Goal: Task Accomplishment & Management: Complete application form

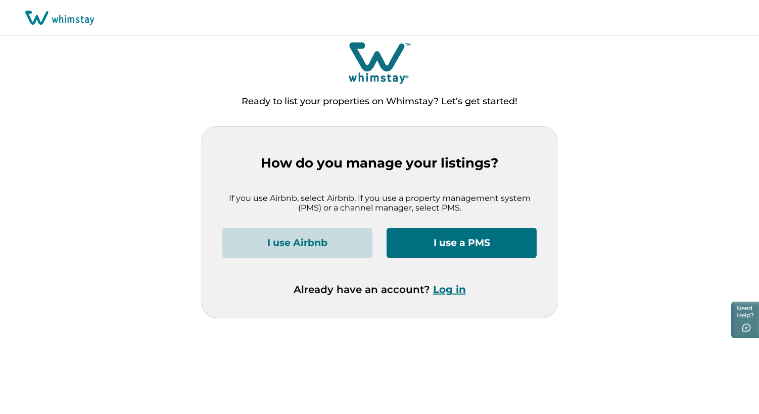
click at [471, 238] on button "I use a PMS" at bounding box center [462, 243] width 150 height 30
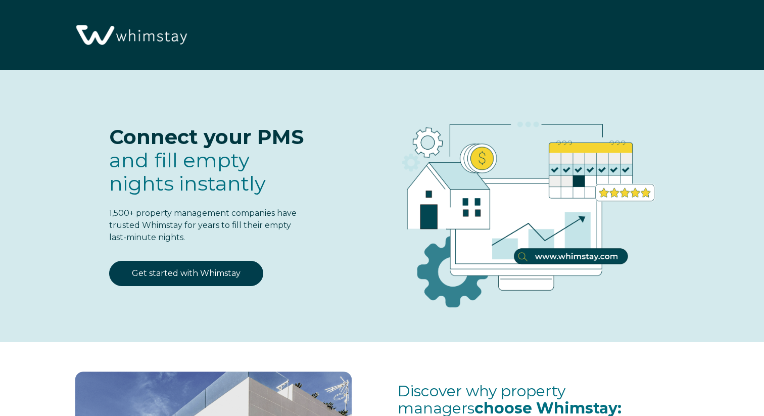
select select "US"
select select "Standard"
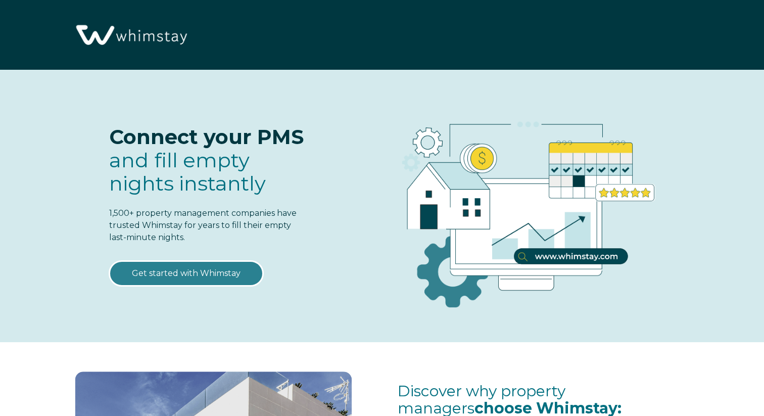
click at [203, 273] on link "Get started with Whimstay" at bounding box center [186, 273] width 154 height 25
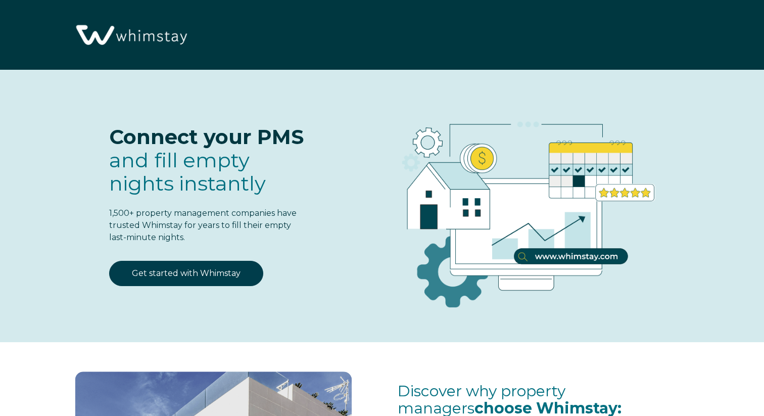
scroll to position [1246, 0]
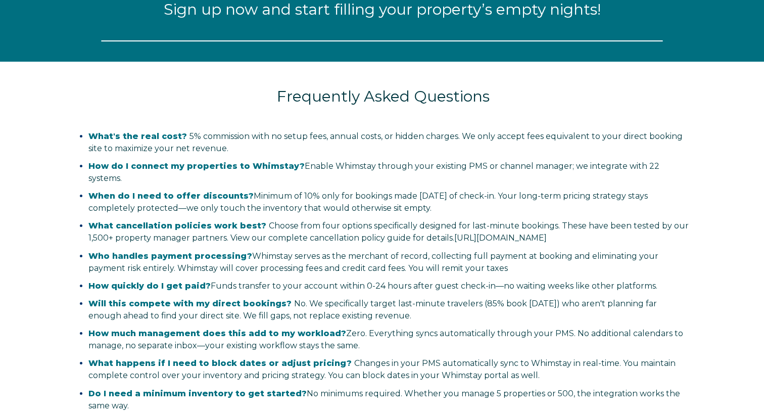
select select "US"
select select "Standard"
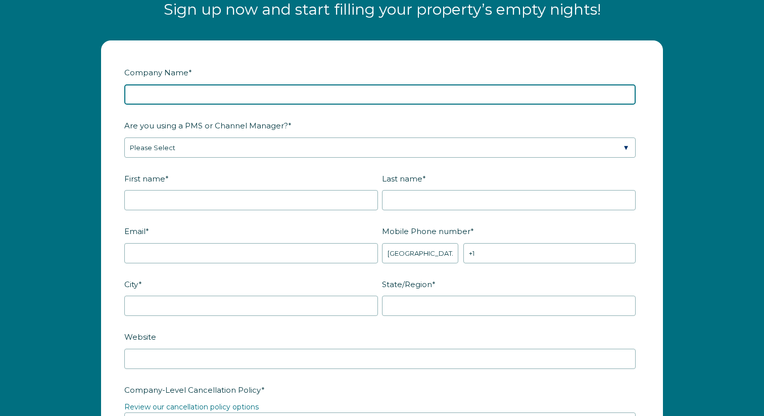
click at [299, 93] on input "Company Name *" at bounding box center [380, 94] width 512 height 20
type input "Colin Mc Donald"
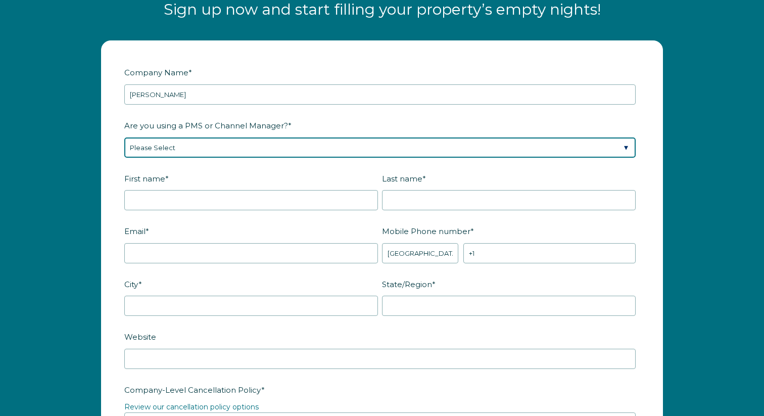
click at [386, 144] on select "Please Select Barefoot BookingPal Boost Brightside CiiRUS Escapia Guesty Hostaw…" at bounding box center [380, 148] width 512 height 20
select select "OwnerRez"
click at [124, 138] on select "Please Select Barefoot BookingPal Boost Brightside CiiRUS Escapia Guesty Hostaw…" at bounding box center [380, 148] width 512 height 20
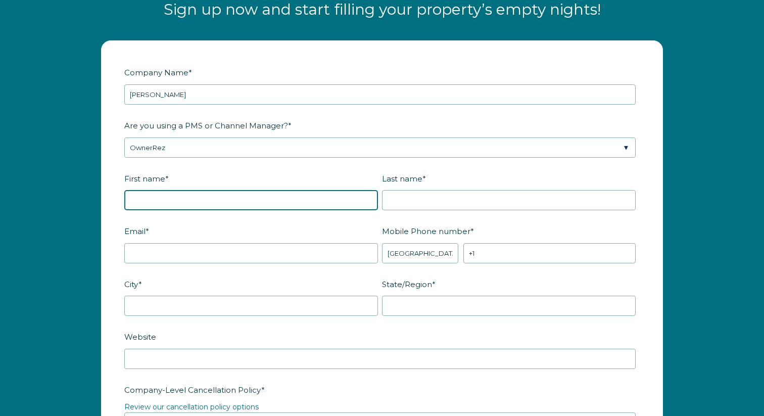
click at [267, 201] on input "First name *" at bounding box center [251, 200] width 254 height 20
type input "[PERSON_NAME]"
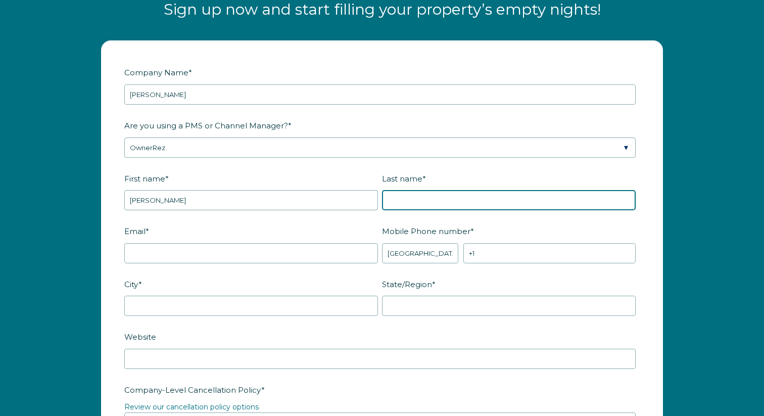
click at [435, 202] on input "Last name *" at bounding box center [509, 200] width 254 height 20
type input "[PERSON_NAME]"
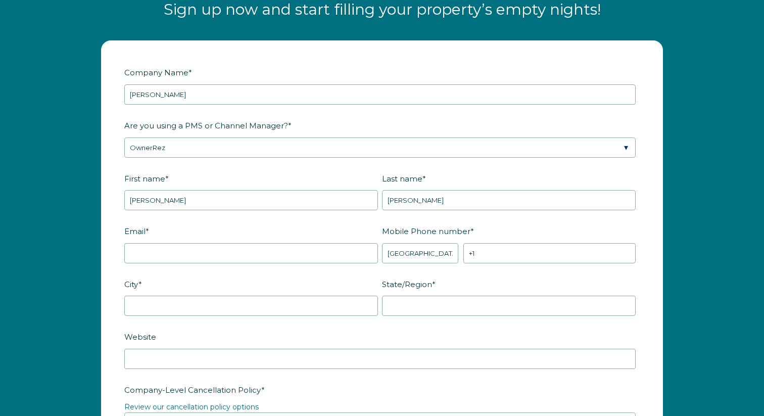
click at [299, 240] on div "Email *" at bounding box center [253, 242] width 258 height 41
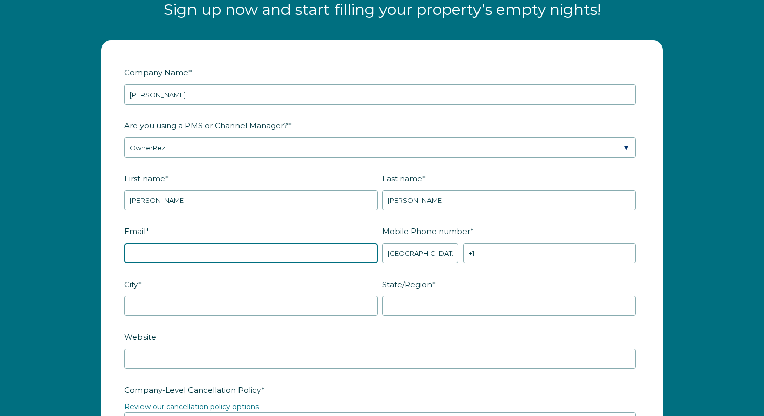
click at [293, 251] on input "Email *" at bounding box center [251, 253] width 254 height 20
type input "[EMAIL_ADDRESS][PERSON_NAME][DOMAIN_NAME]"
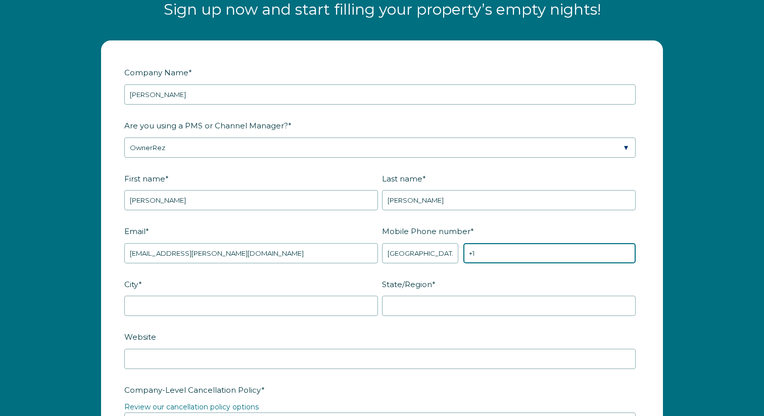
click at [493, 259] on input "+1" at bounding box center [550, 253] width 172 height 20
type input "[PHONE_NUMBER]"
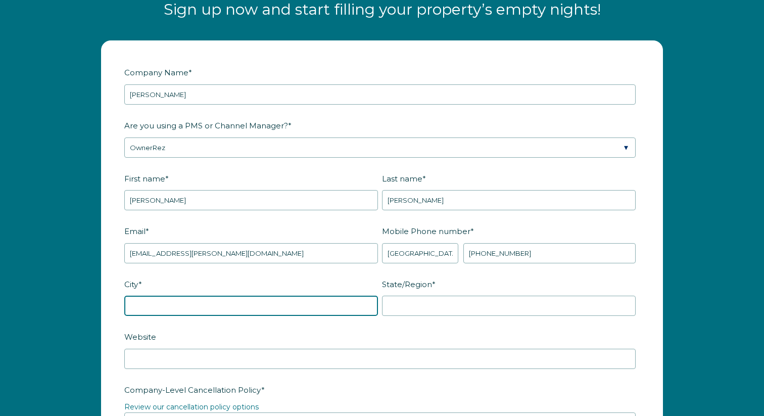
click at [311, 308] on input "City *" at bounding box center [251, 306] width 254 height 20
type input "Grants Pass"
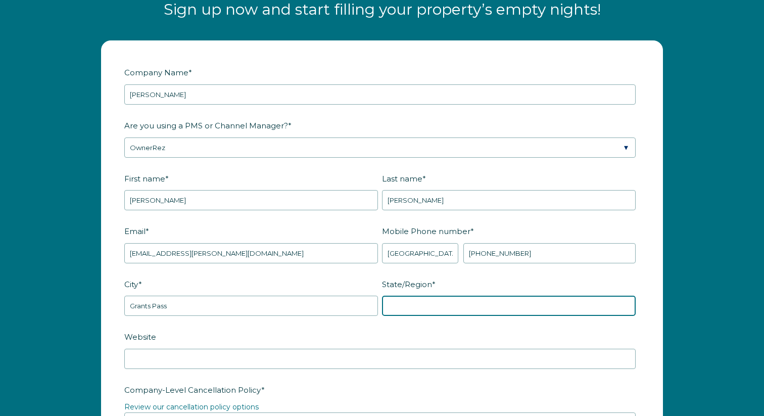
click at [493, 305] on input "State/Region *" at bounding box center [509, 306] width 254 height 20
type input "Oregon"
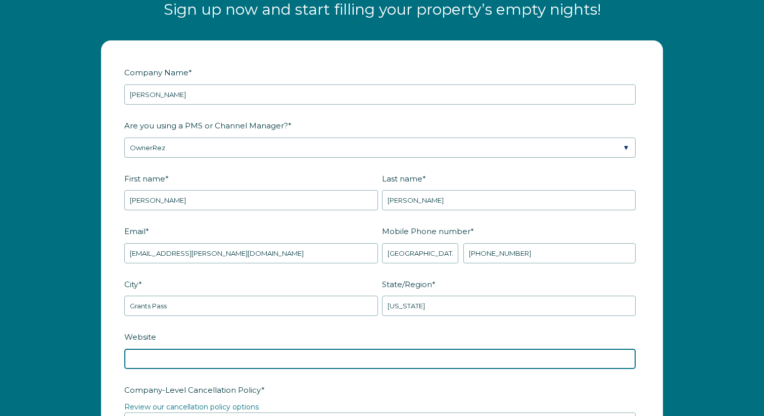
click at [284, 359] on input "Website" at bounding box center [380, 359] width 512 height 20
paste input "https://www.retreatontherogue.com/"
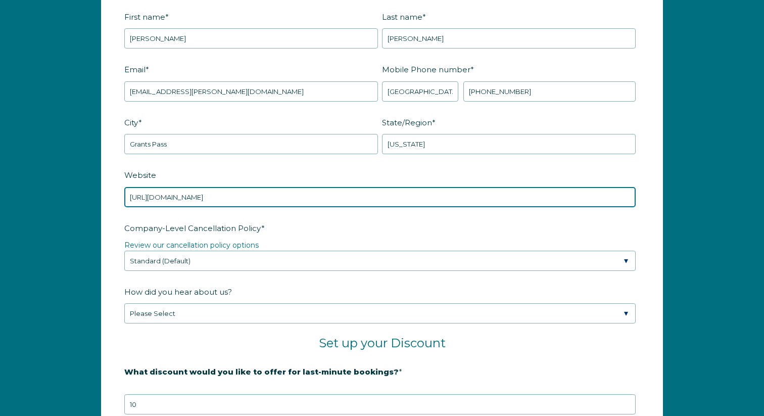
scroll to position [1409, 0]
type input "https://www.retreatontherogue.com/"
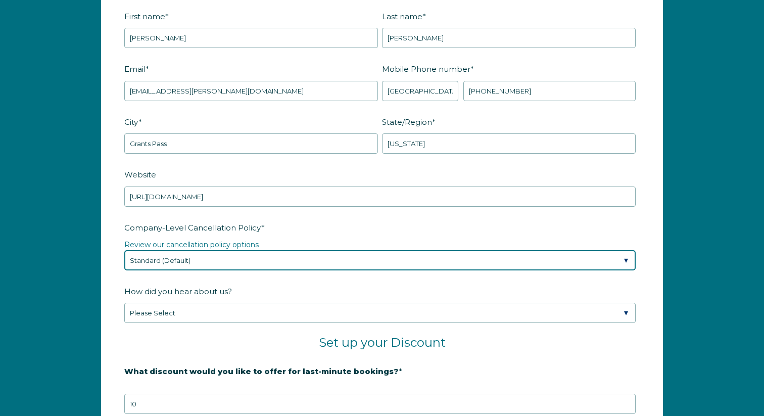
click at [529, 256] on select "Please Select Partial Standard (Default) Moderate Strict" at bounding box center [380, 260] width 512 height 20
click at [124, 250] on select "Please Select Partial Standard (Default) Moderate Strict" at bounding box center [380, 260] width 512 height 20
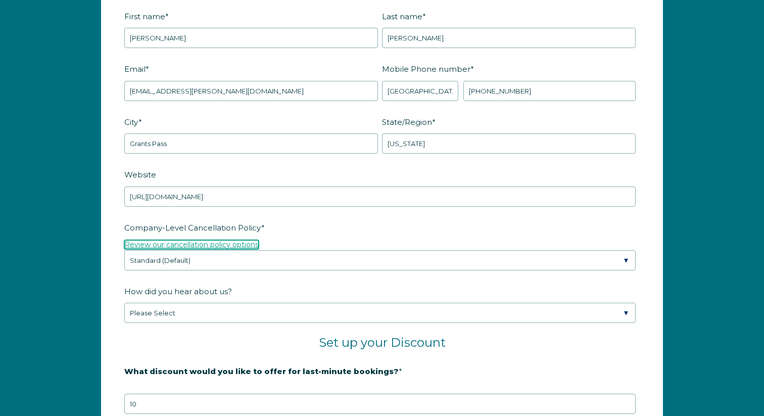
click at [240, 243] on link "Review our cancellation policy options" at bounding box center [191, 244] width 134 height 9
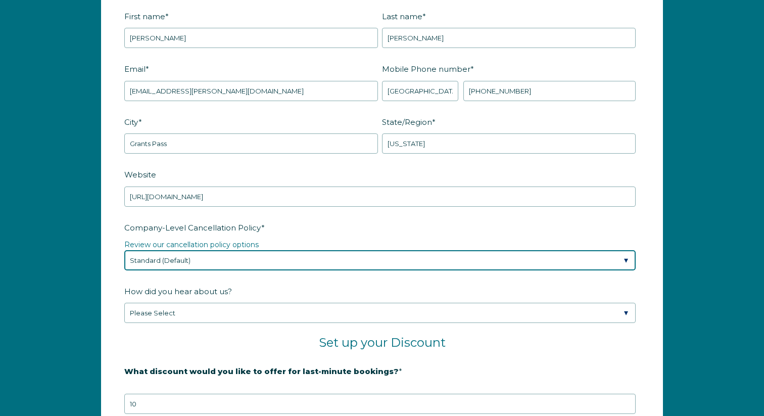
click at [246, 259] on select "Please Select Partial Standard (Default) Moderate Strict" at bounding box center [380, 260] width 512 height 20
select select "Strict"
click at [124, 250] on select "Please Select Partial Standard (Default) Moderate Strict" at bounding box center [380, 260] width 512 height 20
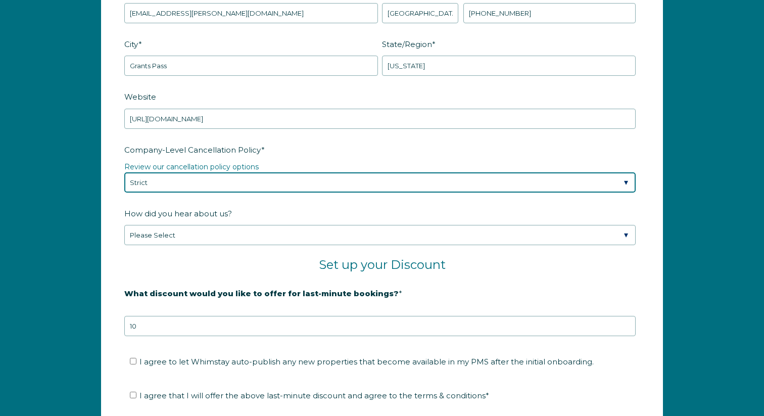
scroll to position [1509, 0]
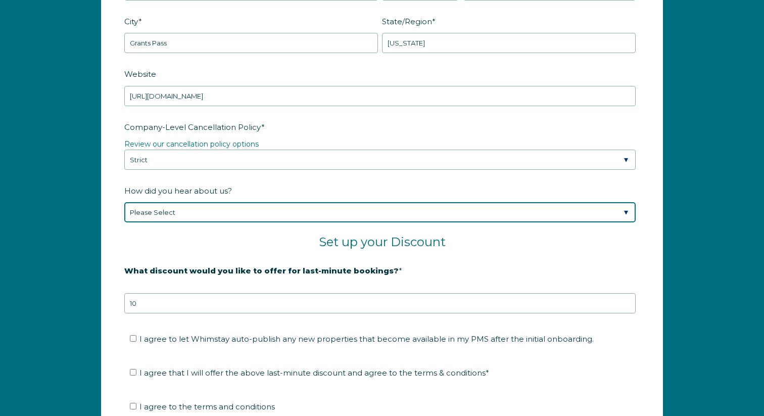
click at [329, 210] on select "Please Select Found Whimstay through a Google search Spoke to a Whimstay salesp…" at bounding box center [380, 212] width 512 height 20
select select "Other"
click at [124, 202] on select "Please Select Found Whimstay through a Google search Spoke to a Whimstay salesp…" at bounding box center [380, 212] width 512 height 20
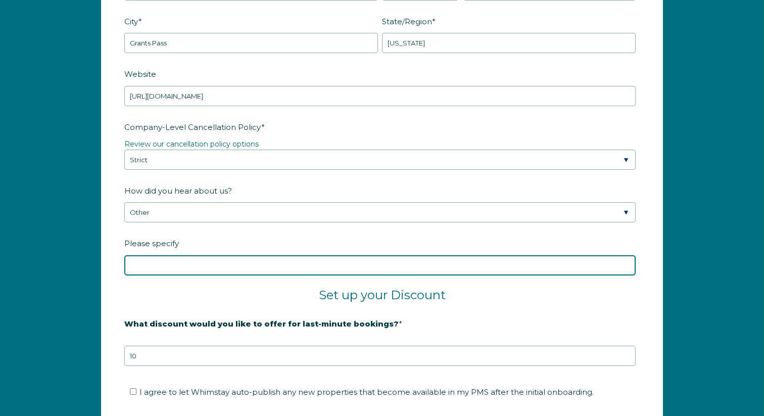
click at [252, 267] on input "Please specify" at bounding box center [380, 265] width 512 height 20
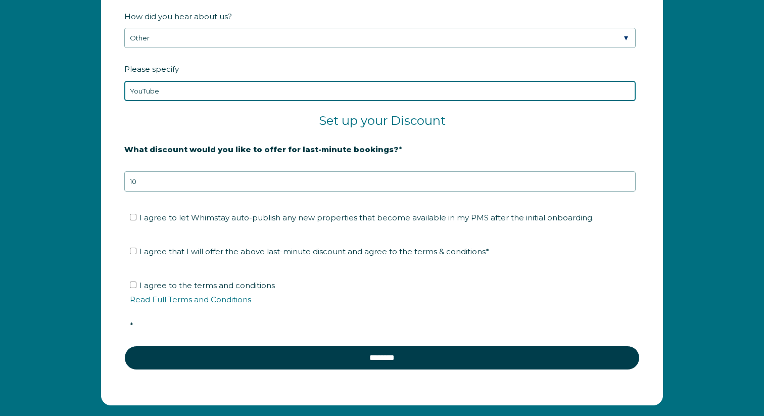
scroll to position [1684, 0]
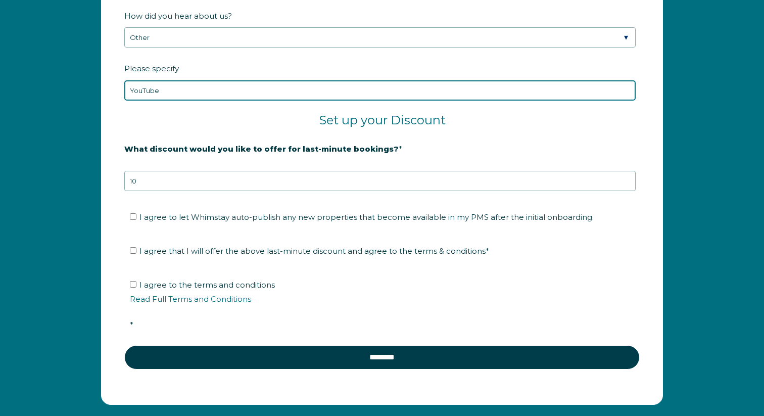
type input "YouTube"
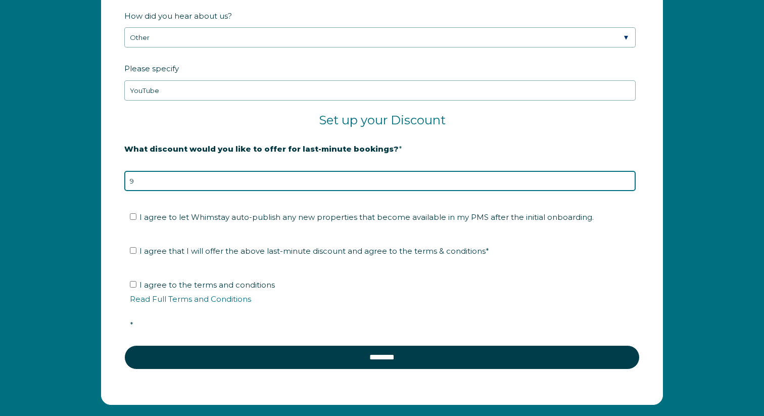
click at [628, 184] on input "9" at bounding box center [380, 181] width 512 height 20
click at [628, 184] on input "8" at bounding box center [380, 181] width 512 height 20
click at [628, 184] on input "7" at bounding box center [380, 181] width 512 height 20
click at [628, 184] on input "6" at bounding box center [380, 181] width 512 height 20
type input "5"
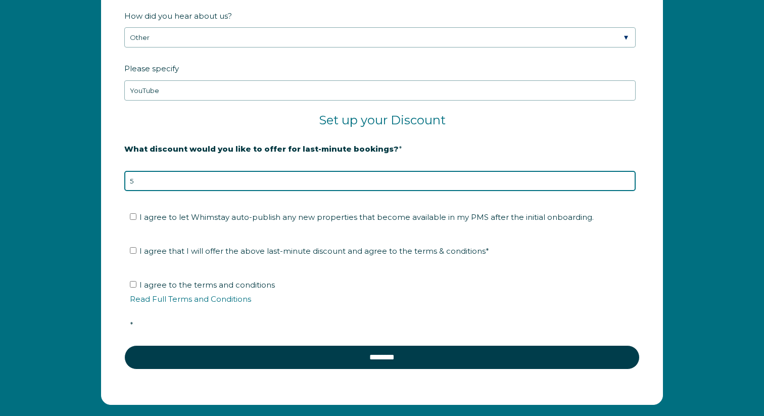
click at [628, 184] on input "5" at bounding box center [380, 181] width 512 height 20
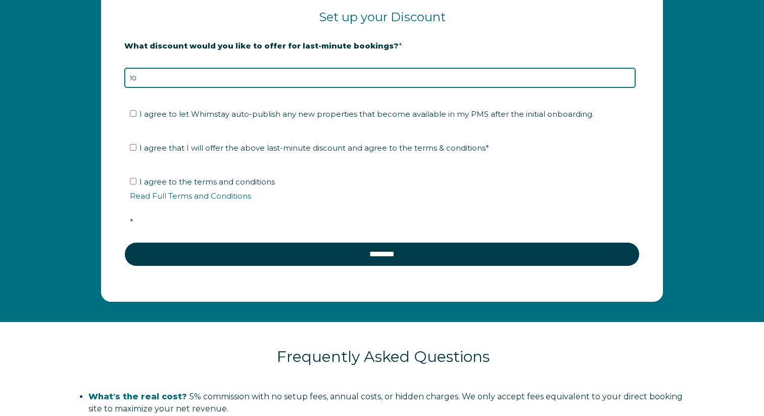
scroll to position [1789, 0]
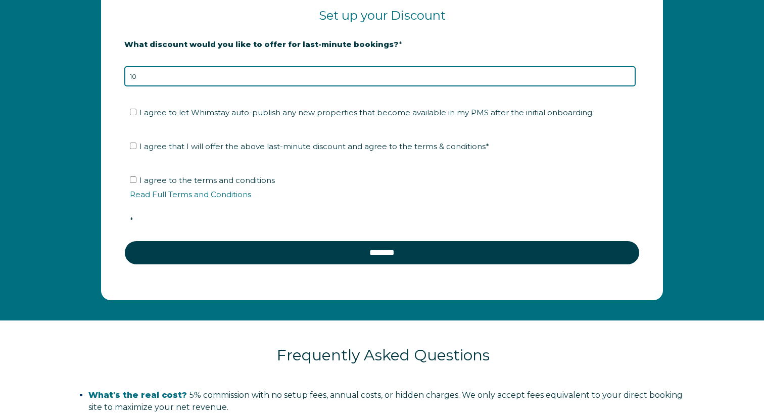
type input "10"
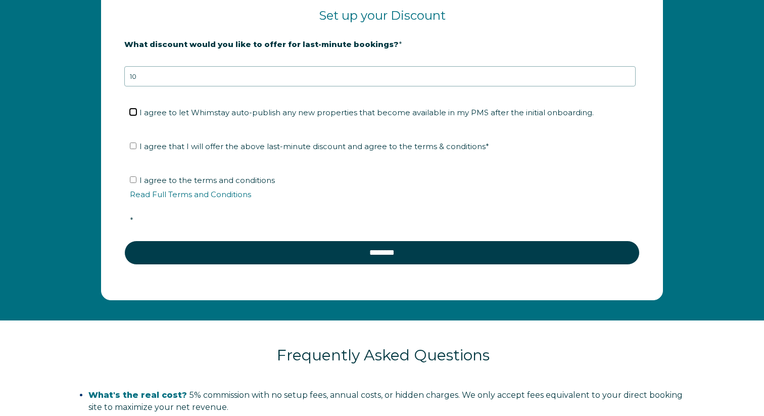
click at [133, 110] on input "I agree to let Whimstay auto-publish any new properties that become available i…" at bounding box center [133, 112] width 7 height 7
checkbox input "true"
click at [135, 144] on input "I agree that I will offer the above last-minute discount and agree to the terms…" at bounding box center [133, 146] width 7 height 7
checkbox input "true"
click at [133, 179] on input "I agree to the terms and conditions Read Full Terms and Conditions *" at bounding box center [133, 179] width 7 height 7
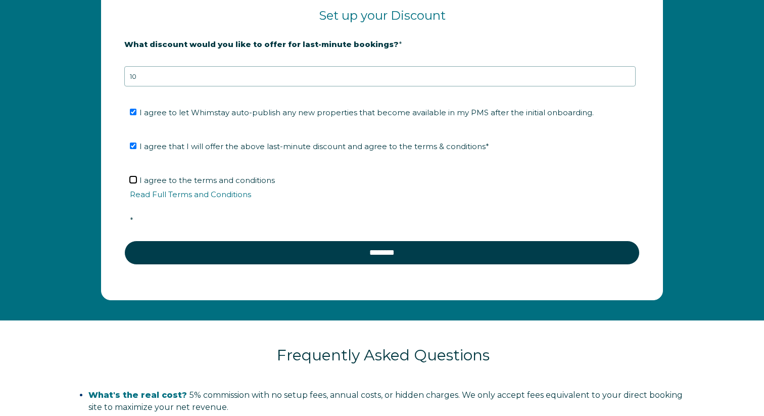
checkbox input "true"
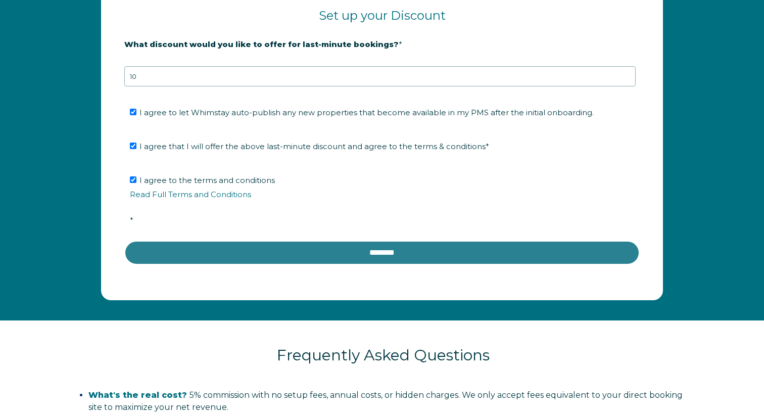
click at [328, 257] on input "********" at bounding box center [382, 253] width 516 height 24
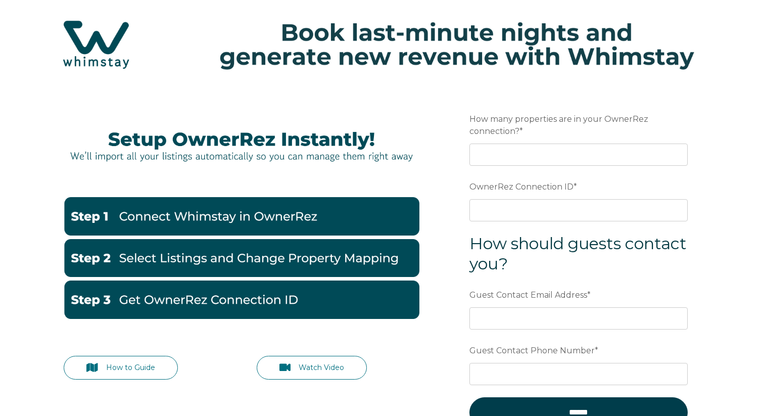
scroll to position [34, 0]
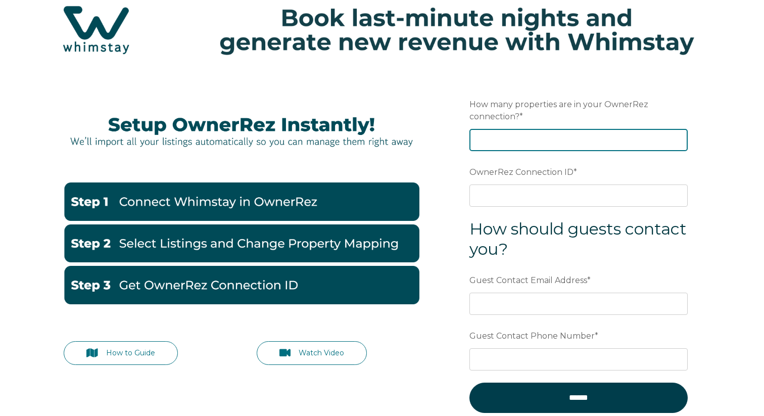
click at [509, 143] on input "How many properties are in your OwnerRez connection? *" at bounding box center [579, 140] width 218 height 22
type input "1"
click at [678, 135] on input "1" at bounding box center [579, 140] width 218 height 22
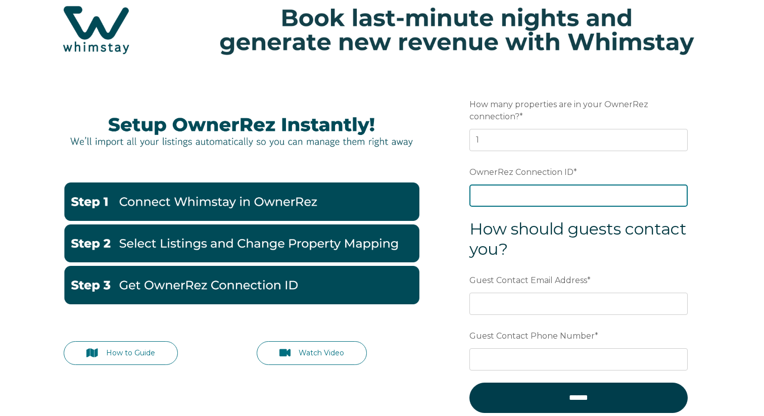
click at [560, 194] on input "OwnerRez Connection ID *" at bounding box center [579, 196] width 218 height 22
paste input "ora7ccddff0fx"
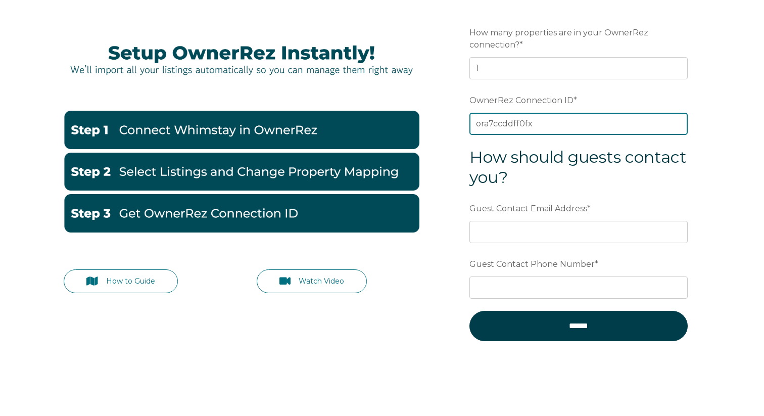
scroll to position [107, 0]
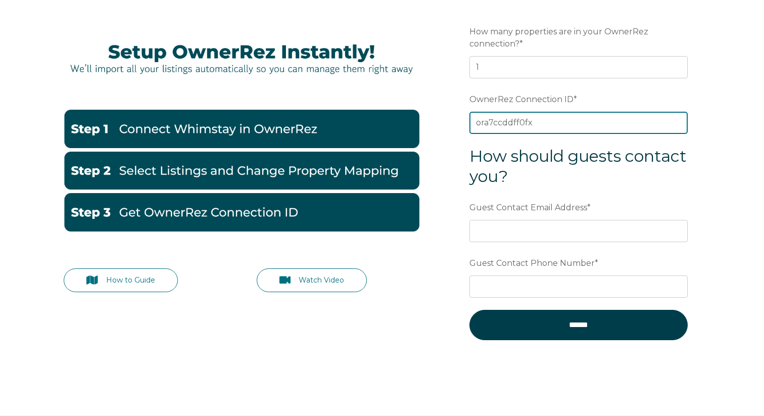
type input "ora7ccddff0fx"
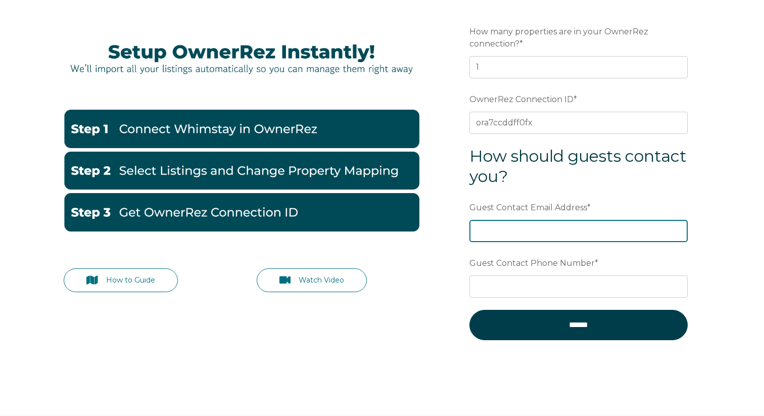
click at [588, 233] on input "Guest Contact Email Address *" at bounding box center [579, 231] width 218 height 22
type input "[EMAIL_ADDRESS][PERSON_NAME][DOMAIN_NAME]"
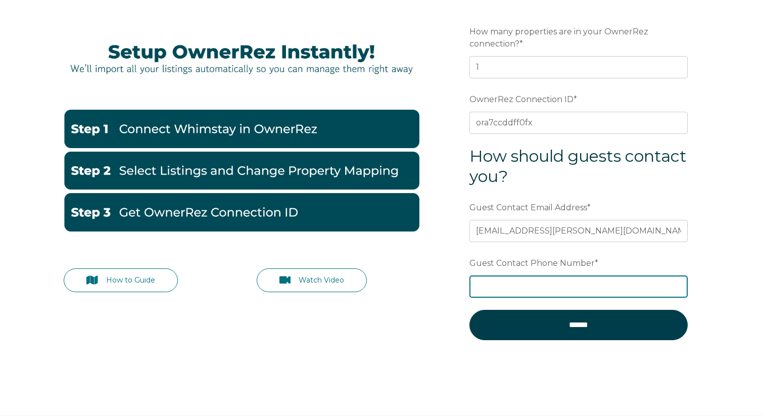
click at [619, 292] on input "Guest Contact Phone Number *" at bounding box center [579, 287] width 218 height 22
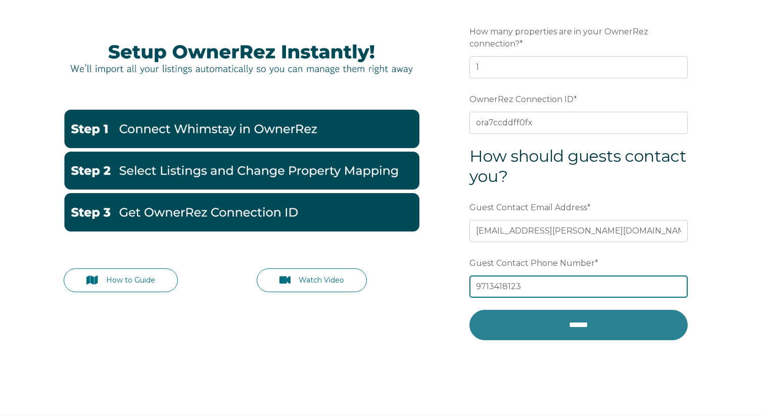
type input "9713418123"
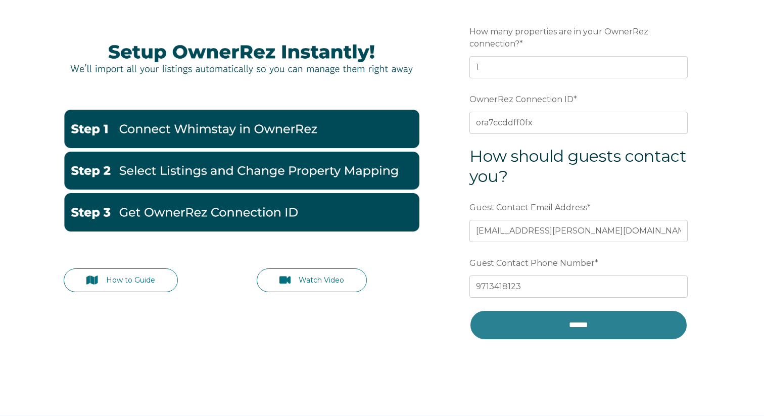
click at [626, 327] on input "******" at bounding box center [579, 325] width 218 height 30
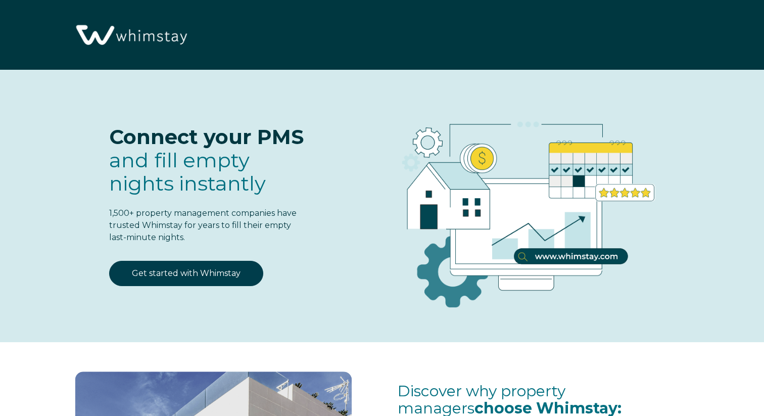
select select "US"
select select "Standard"
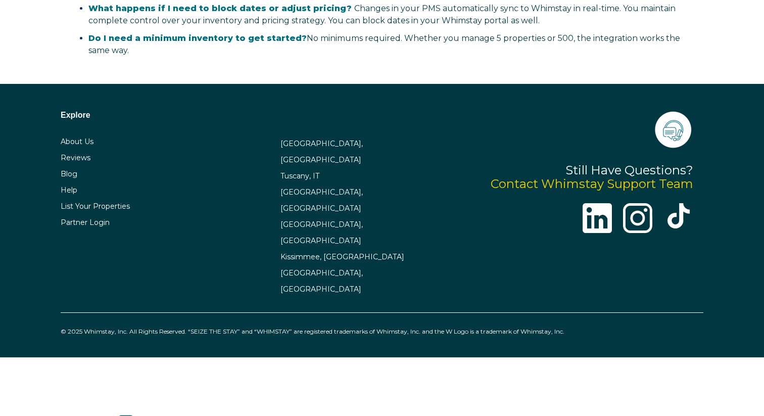
scroll to position [2365, 0]
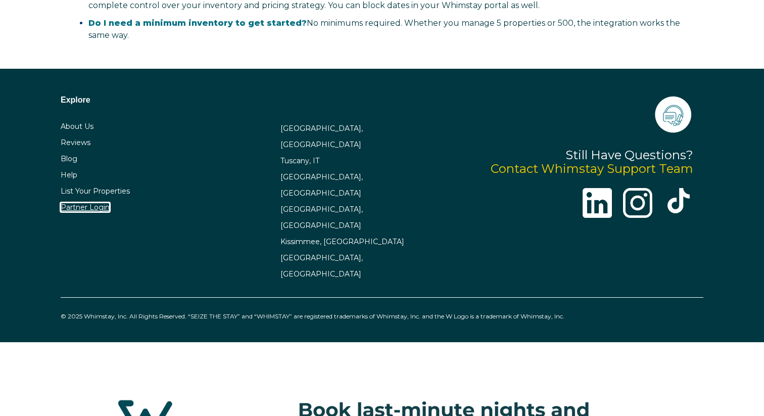
click at [77, 205] on link "Partner Login" at bounding box center [85, 207] width 49 height 9
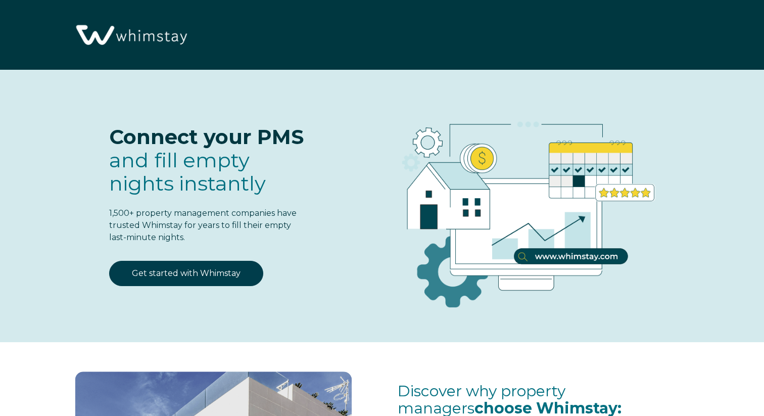
select select "US"
select select "Standard"
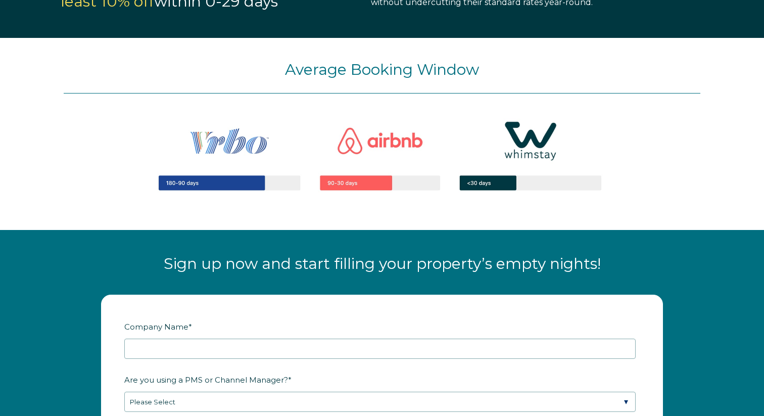
scroll to position [995, 0]
